Goal: Information Seeking & Learning: Check status

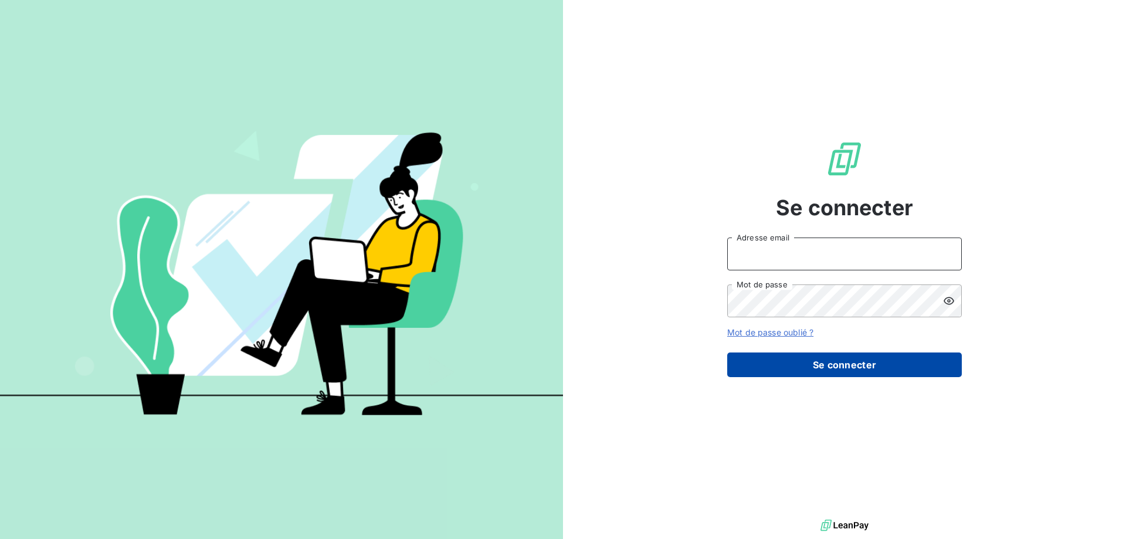
type input "[PERSON_NAME][EMAIL_ADDRESS][DOMAIN_NAME]"
click at [825, 368] on button "Se connecter" at bounding box center [844, 364] width 234 height 25
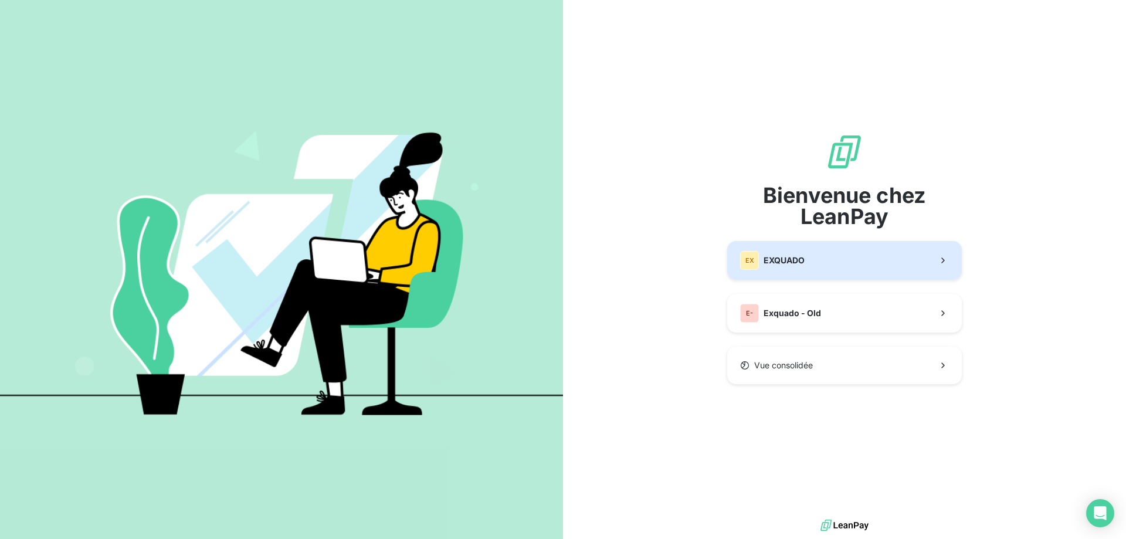
click at [798, 270] on button "EX EXQUADO" at bounding box center [844, 260] width 234 height 39
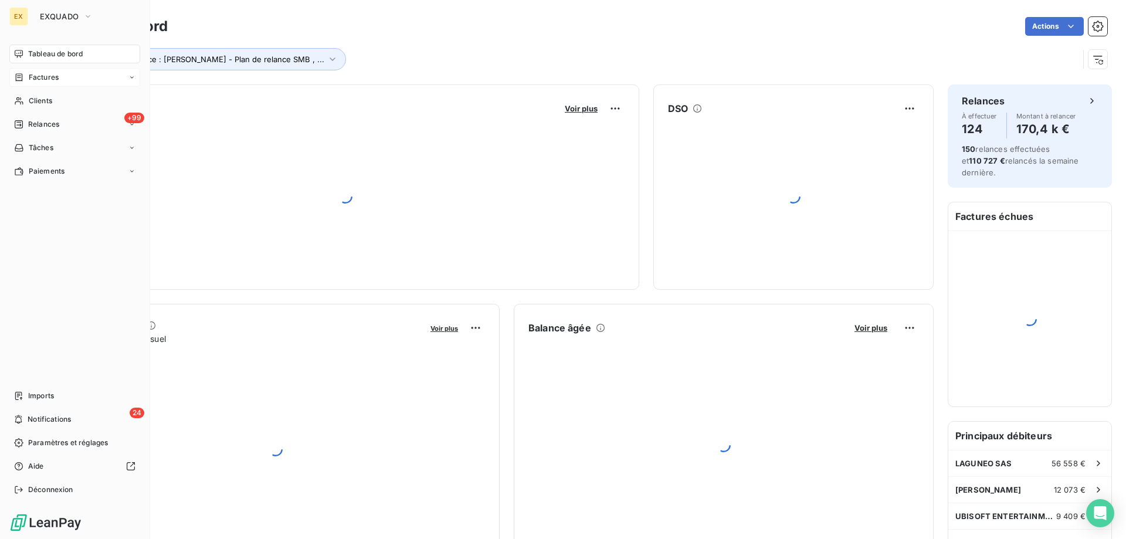
click at [24, 83] on div "Factures" at bounding box center [74, 77] width 131 height 19
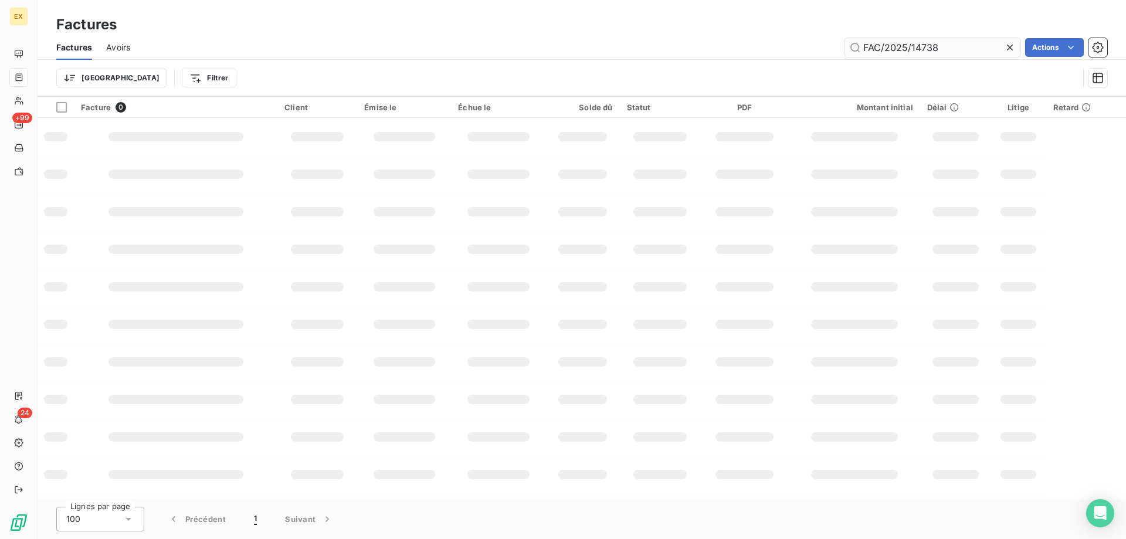
drag, startPoint x: 941, startPoint y: 45, endPoint x: 844, endPoint y: 52, distance: 97.5
click at [844, 52] on input "FAC/2025/14738" at bounding box center [932, 47] width 176 height 19
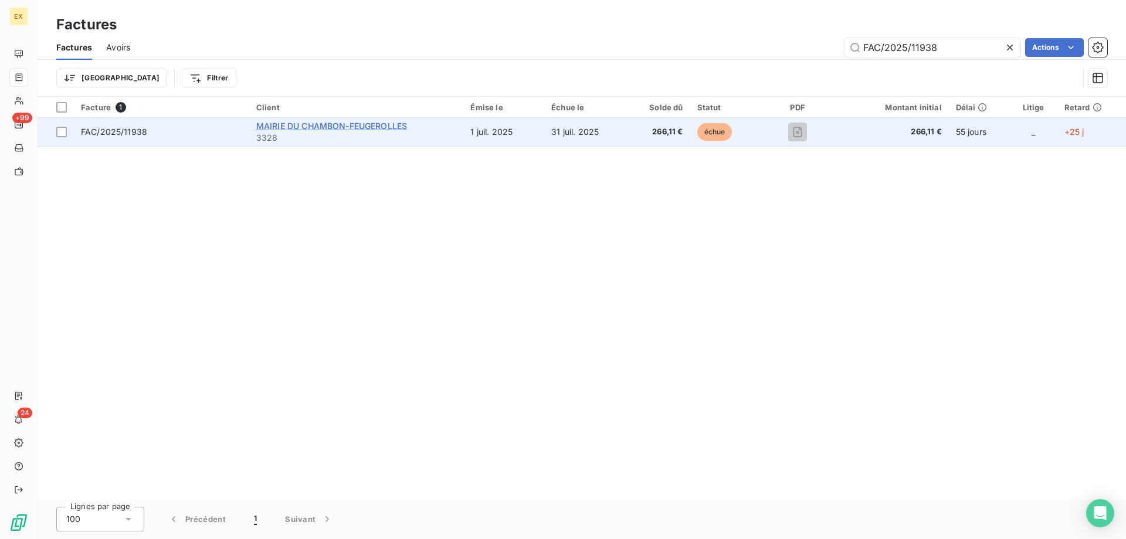
type input "FAC/2025/11938"
click at [366, 124] on span "MAIRIE DU CHAMBON-FEUGEROLLES" at bounding box center [331, 126] width 151 height 10
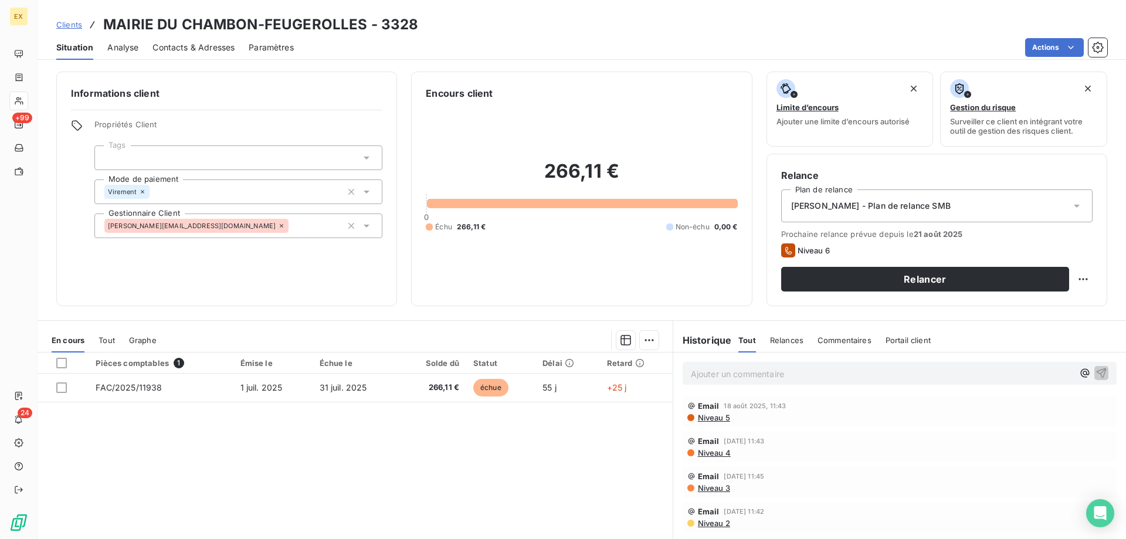
click at [764, 376] on p "Ajouter un commentaire ﻿" at bounding box center [882, 373] width 382 height 15
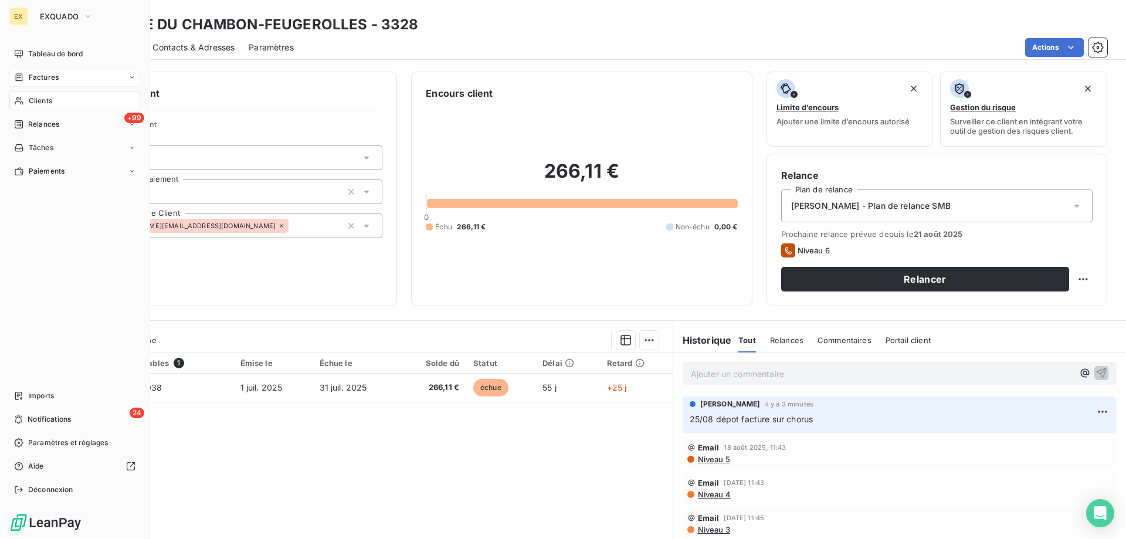
click at [25, 81] on div "Factures" at bounding box center [36, 77] width 45 height 11
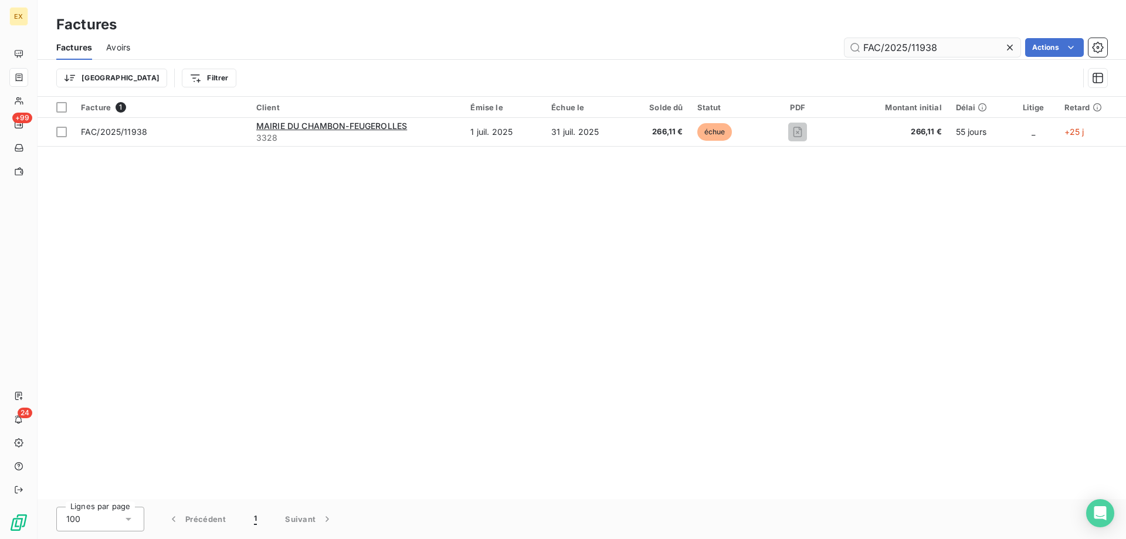
drag, startPoint x: 897, startPoint y: 49, endPoint x: 846, endPoint y: 56, distance: 50.9
click at [846, 56] on input "FAC/2025/11938" at bounding box center [932, 47] width 176 height 19
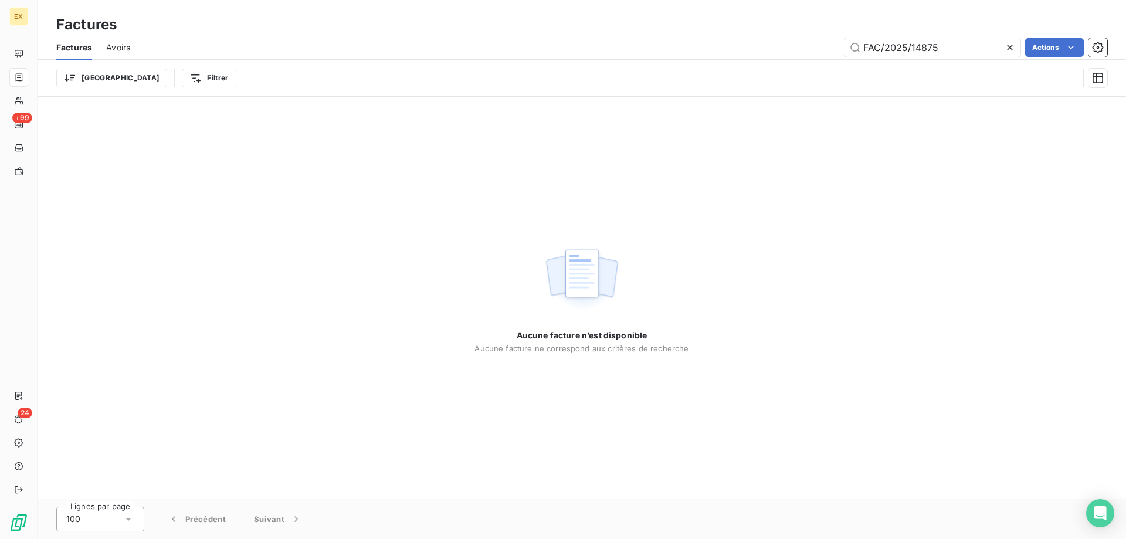
drag, startPoint x: 866, startPoint y: 52, endPoint x: 832, endPoint y: 56, distance: 34.2
click at [833, 56] on div "FAC/2025/14875 Actions" at bounding box center [625, 47] width 963 height 19
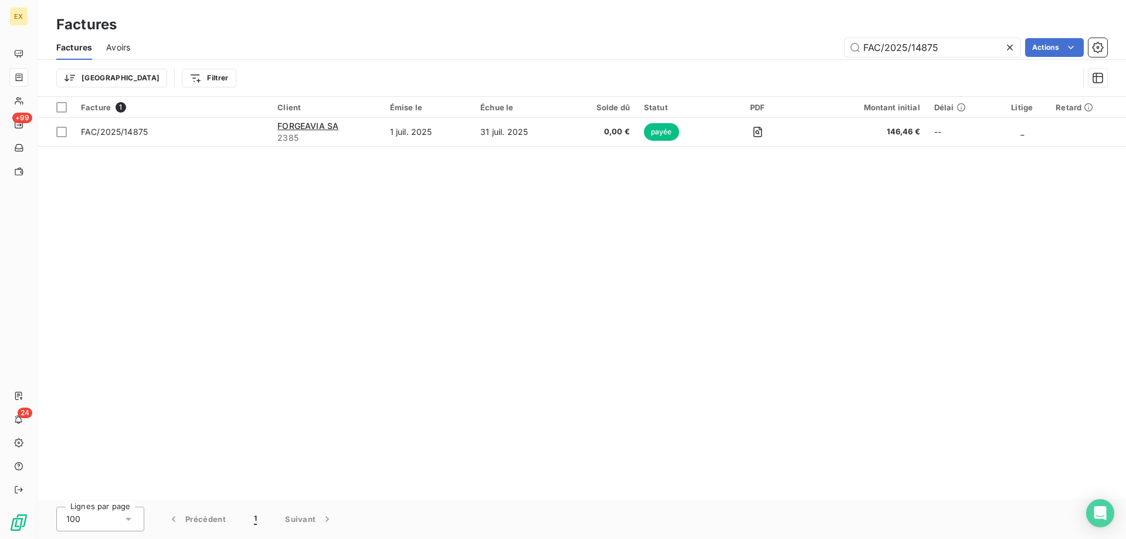
type input "FAC/2025/14875"
